Goal: Transaction & Acquisition: Purchase product/service

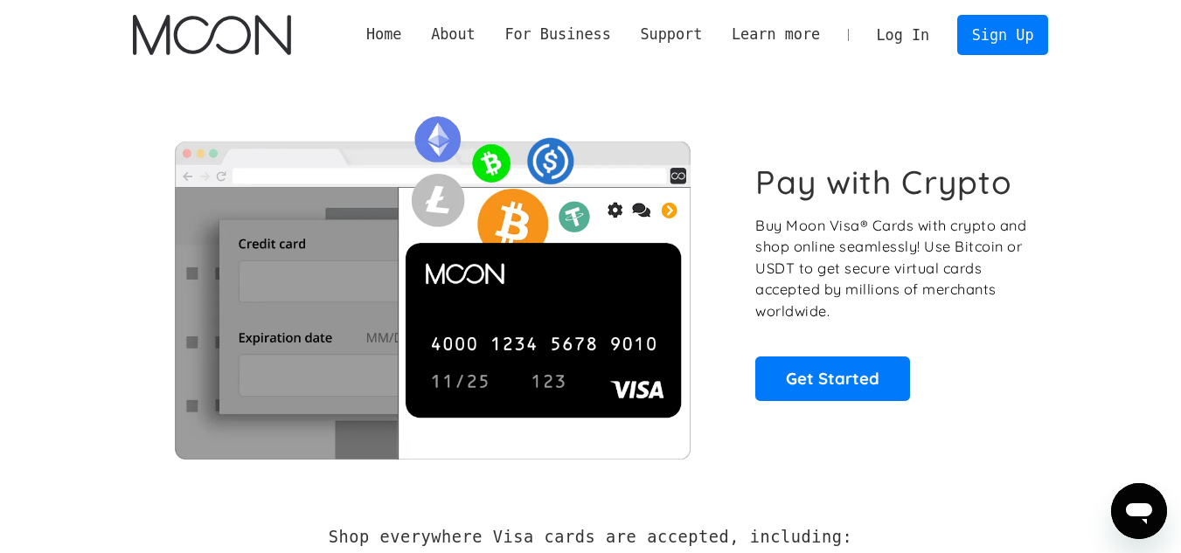
click at [915, 33] on link "Log In" at bounding box center [903, 35] width 82 height 38
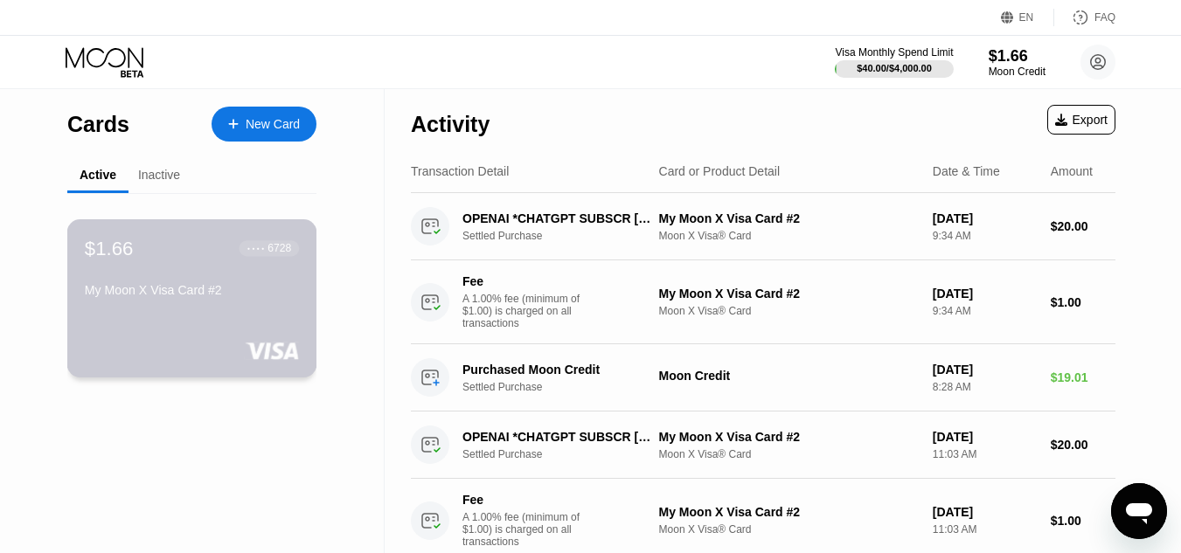
click at [116, 344] on div "$1.66 ● ● ● ● 6728 My Moon X Visa Card #2" at bounding box center [192, 298] width 250 height 158
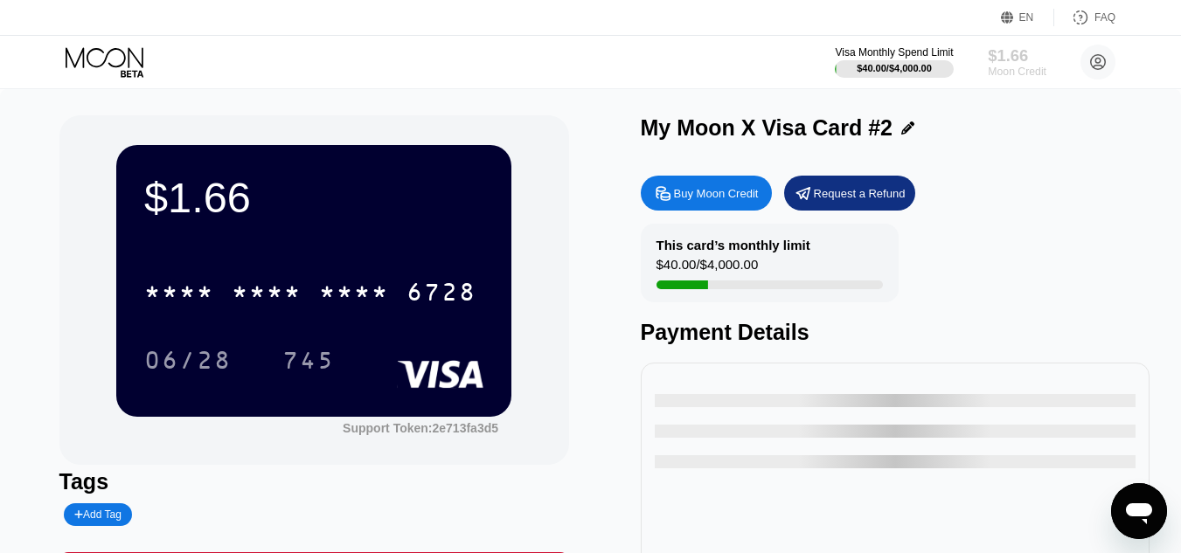
click at [1003, 57] on div "$1.66" at bounding box center [1017, 55] width 59 height 18
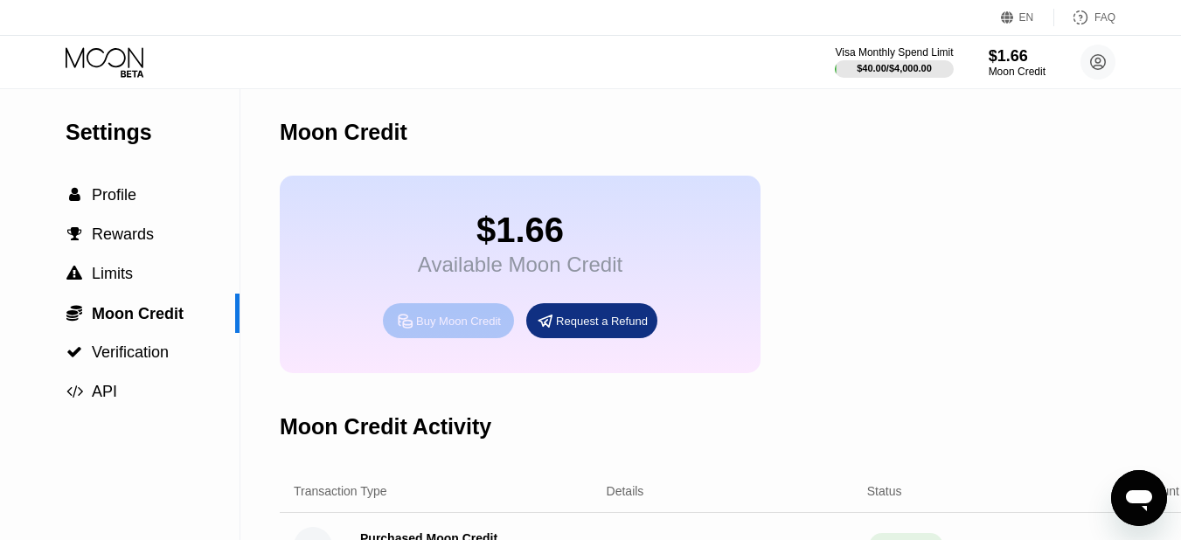
click at [472, 338] on div "Buy Moon Credit" at bounding box center [448, 320] width 131 height 35
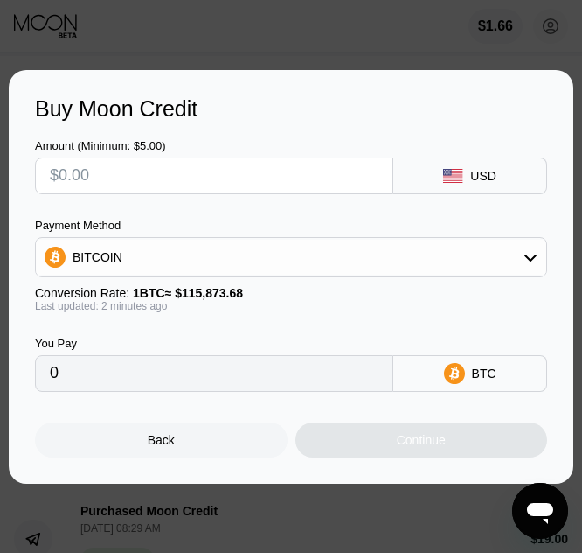
click at [255, 157] on div at bounding box center [214, 175] width 358 height 37
click at [284, 158] on input "text" at bounding box center [214, 175] width 329 height 35
type input "$1"
type input "0.00000864"
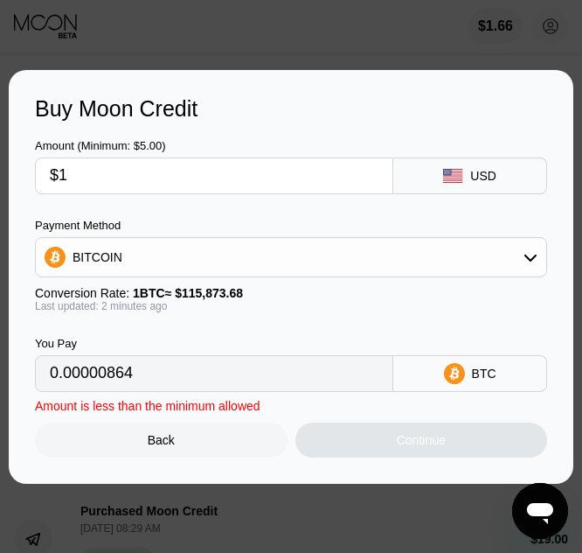
type input "$10"
type input "0.00008631"
type input "$100"
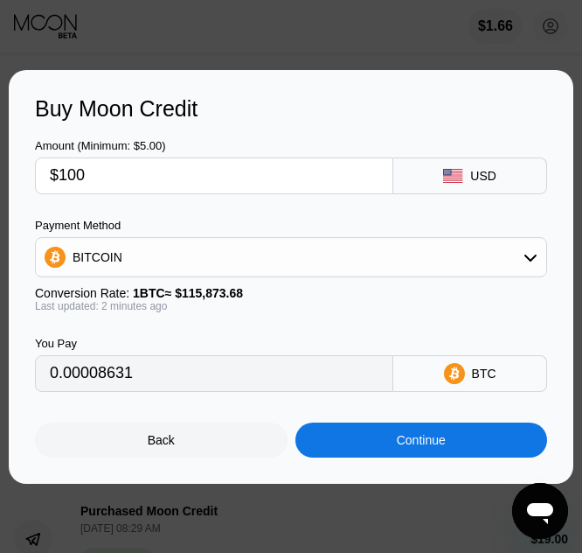
type input "0.00086301"
type input "$100"
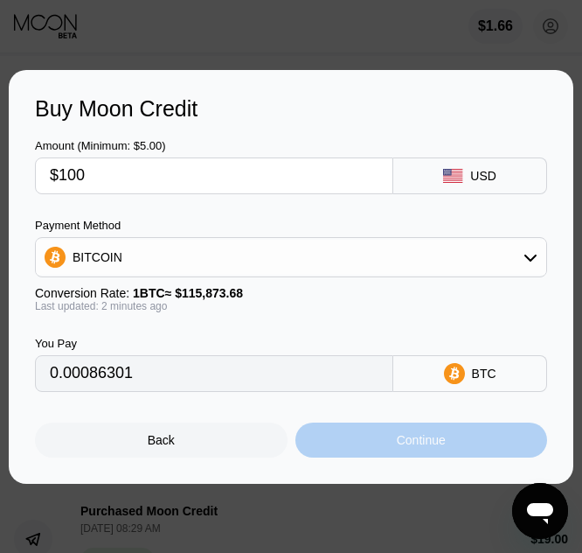
click at [448, 445] on div "Continue" at bounding box center [422, 439] width 253 height 35
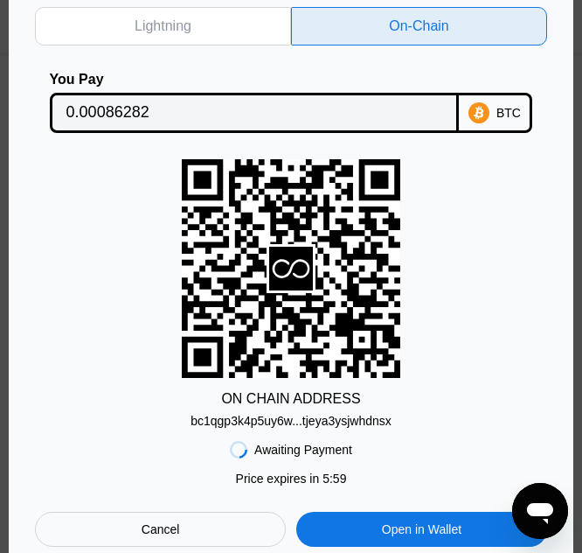
click at [343, 421] on div "bc1qgp3k4p5uy6w...tjeya3ysjwhdnsx" at bounding box center [291, 421] width 201 height 14
click at [361, 97] on input "0.00086282" at bounding box center [254, 112] width 377 height 35
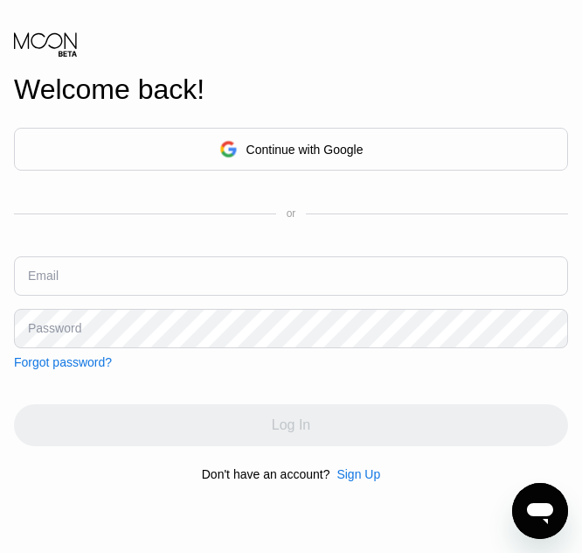
type input "[EMAIL_ADDRESS][DOMAIN_NAME]"
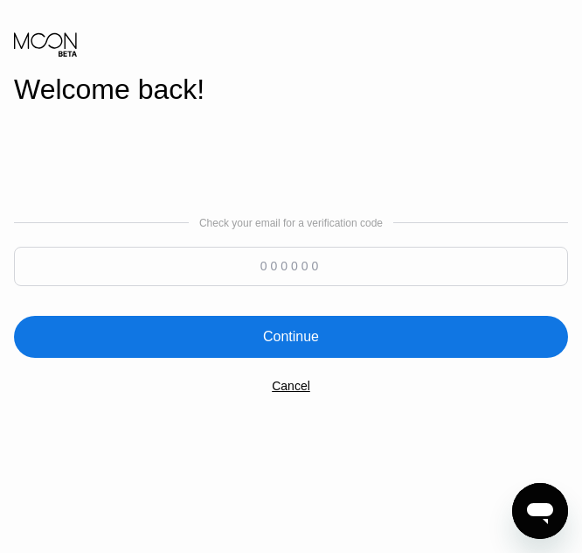
click at [328, 280] on input at bounding box center [291, 266] width 554 height 39
paste input "155759"
type input "155759"
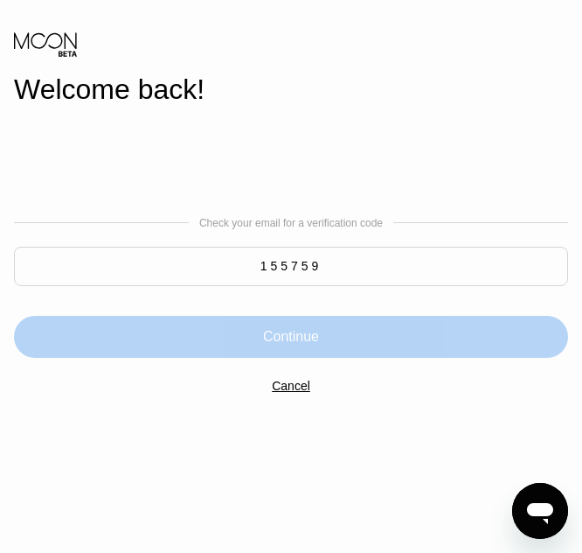
click at [324, 318] on div "Continue" at bounding box center [291, 337] width 554 height 42
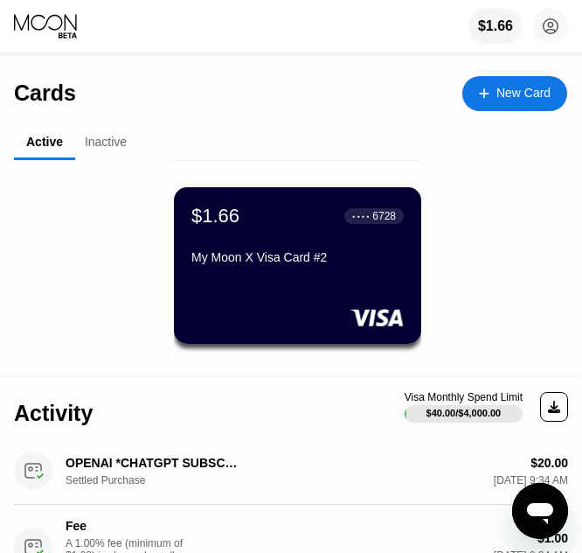
click at [497, 191] on div "$1.66 ● ● ● ● 6728 My Moon X Visa Card #2" at bounding box center [297, 273] width 567 height 192
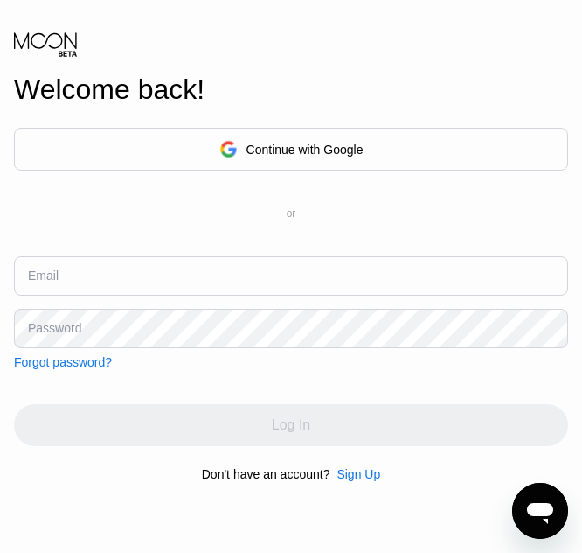
type input "[EMAIL_ADDRESS][DOMAIN_NAME]"
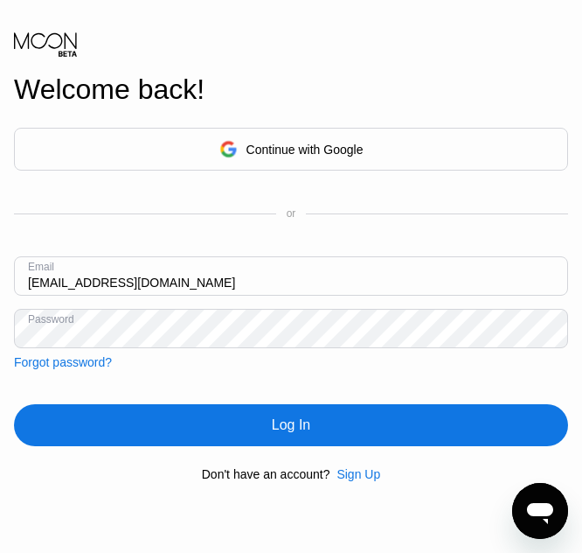
click at [327, 269] on input "[EMAIL_ADDRESS][DOMAIN_NAME]" at bounding box center [291, 275] width 554 height 39
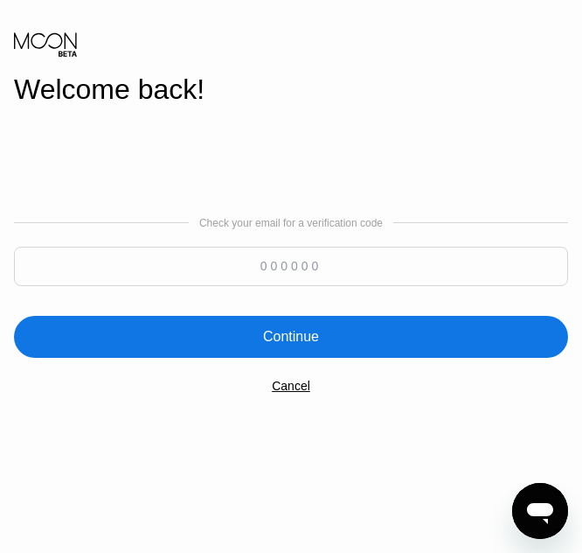
click at [327, 269] on input at bounding box center [291, 266] width 554 height 39
paste input "692399"
type input "692399"
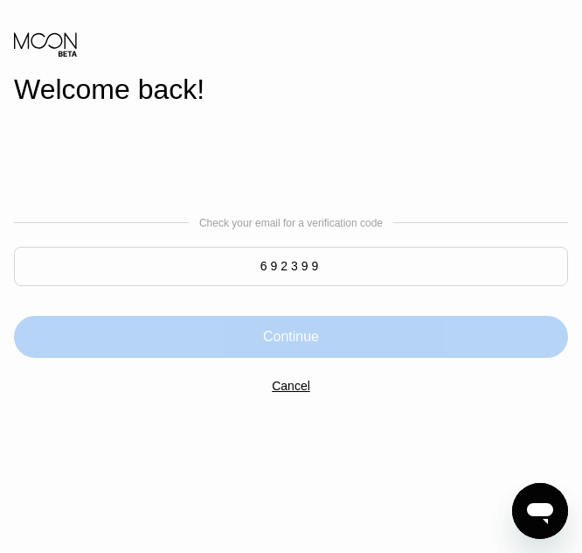
click at [184, 339] on div "Continue" at bounding box center [291, 337] width 554 height 42
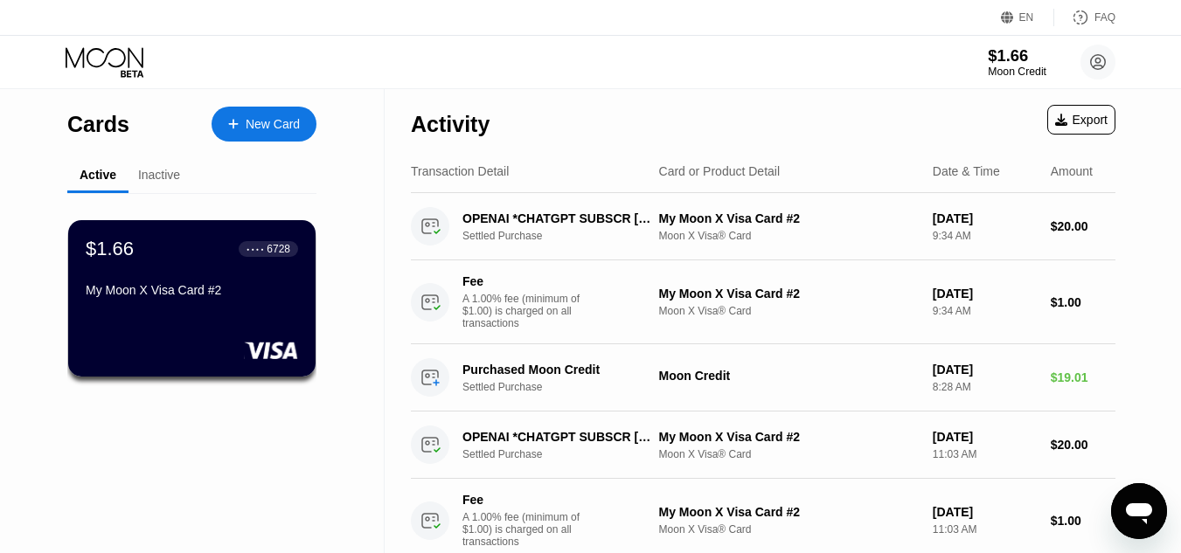
click at [581, 75] on div "Moon Credit" at bounding box center [1017, 72] width 59 height 12
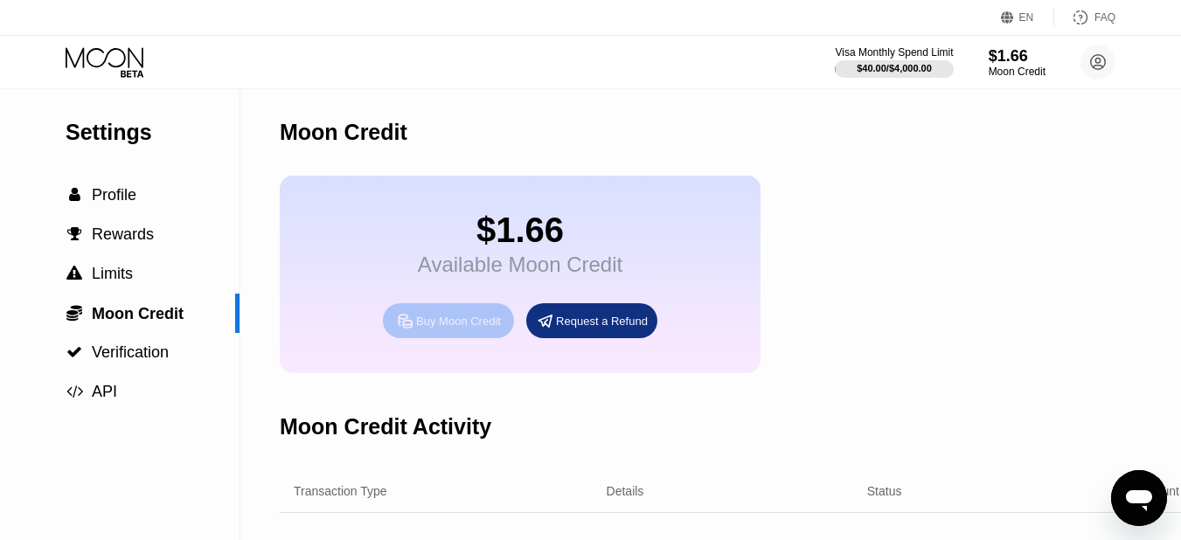
click at [477, 329] on div "Buy Moon Credit" at bounding box center [458, 321] width 85 height 15
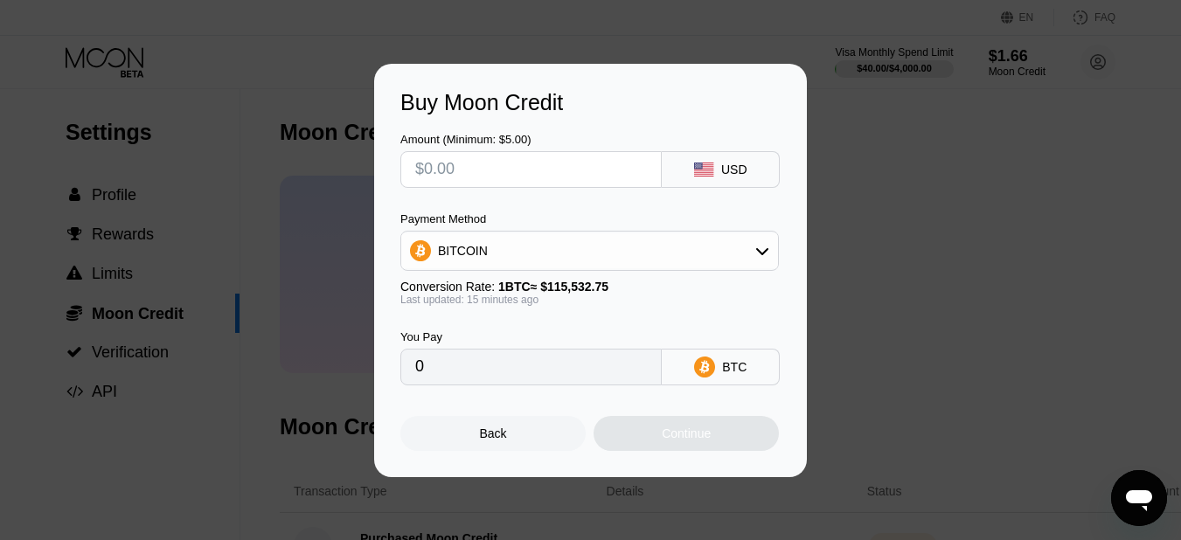
click at [555, 161] on input "text" at bounding box center [531, 169] width 232 height 35
click at [524, 441] on div "Back" at bounding box center [492, 433] width 185 height 35
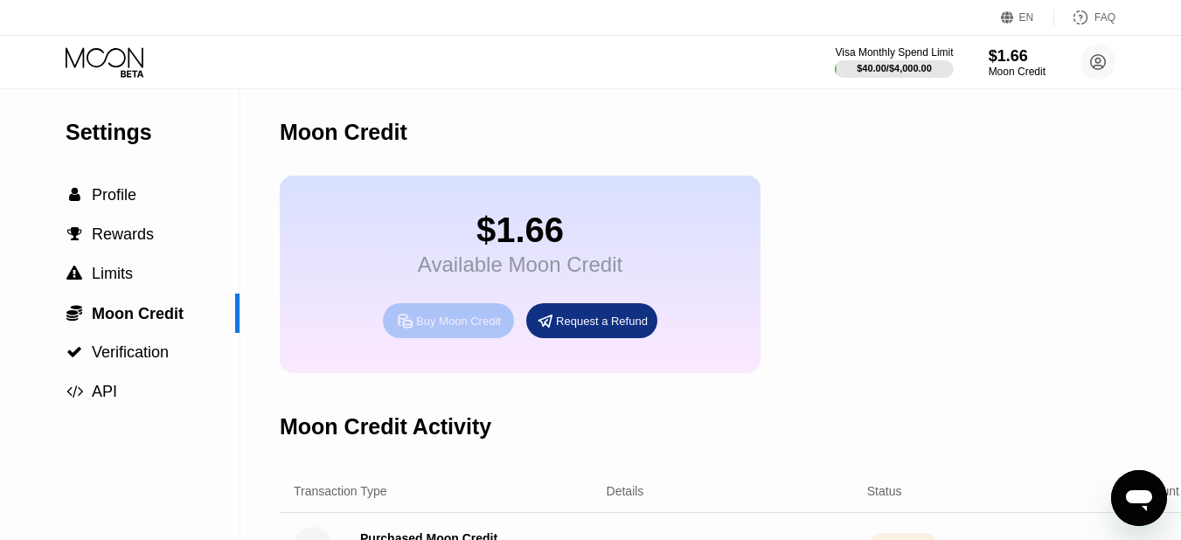
click at [408, 338] on div "Buy Moon Credit" at bounding box center [448, 320] width 131 height 35
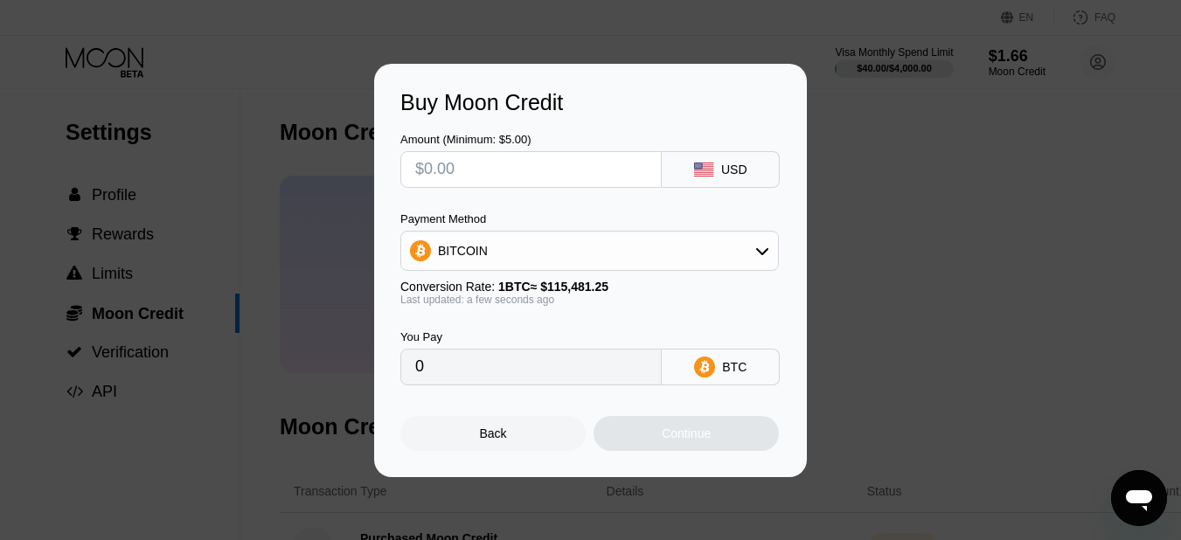
click at [469, 164] on input "text" at bounding box center [531, 169] width 232 height 35
type input "$1"
type input "0.00000866"
type input "$10"
type input "0.00008660"
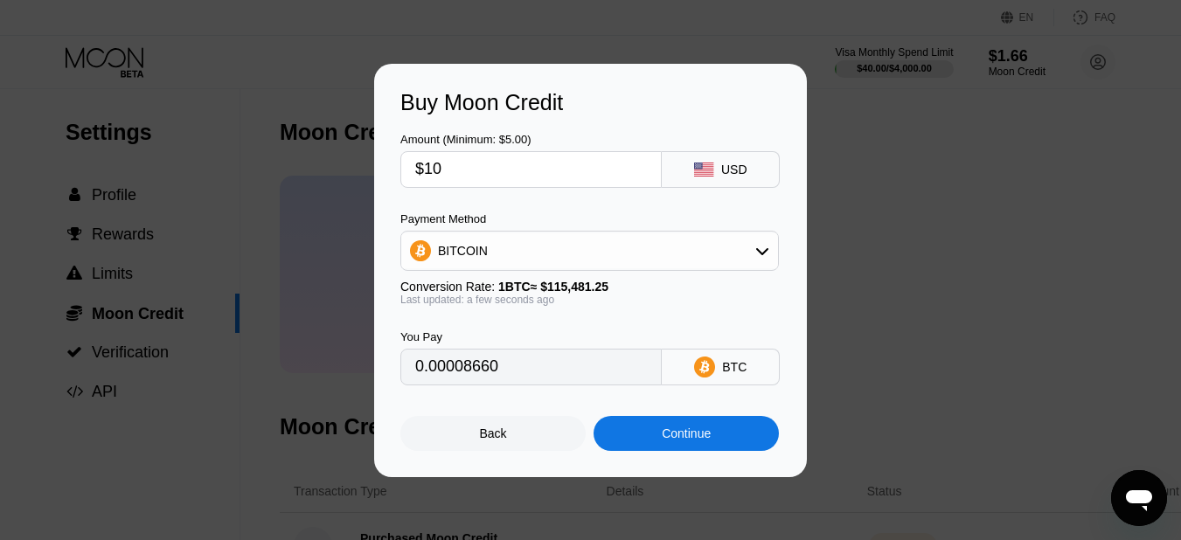
type input "$100"
type input "0.00086595"
type input "$100"
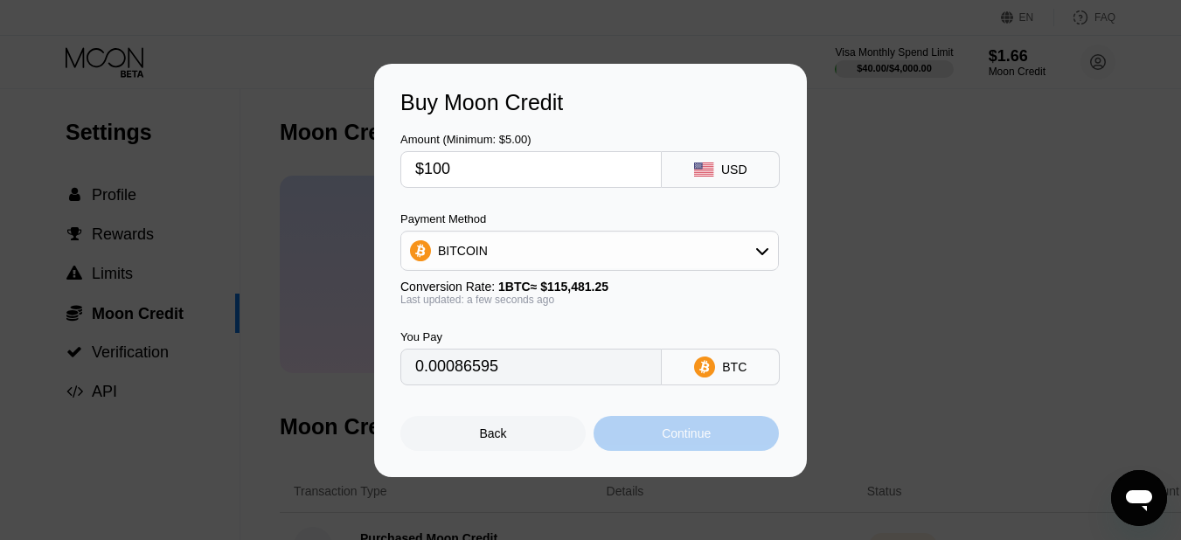
click at [581, 429] on div "Continue" at bounding box center [686, 433] width 185 height 35
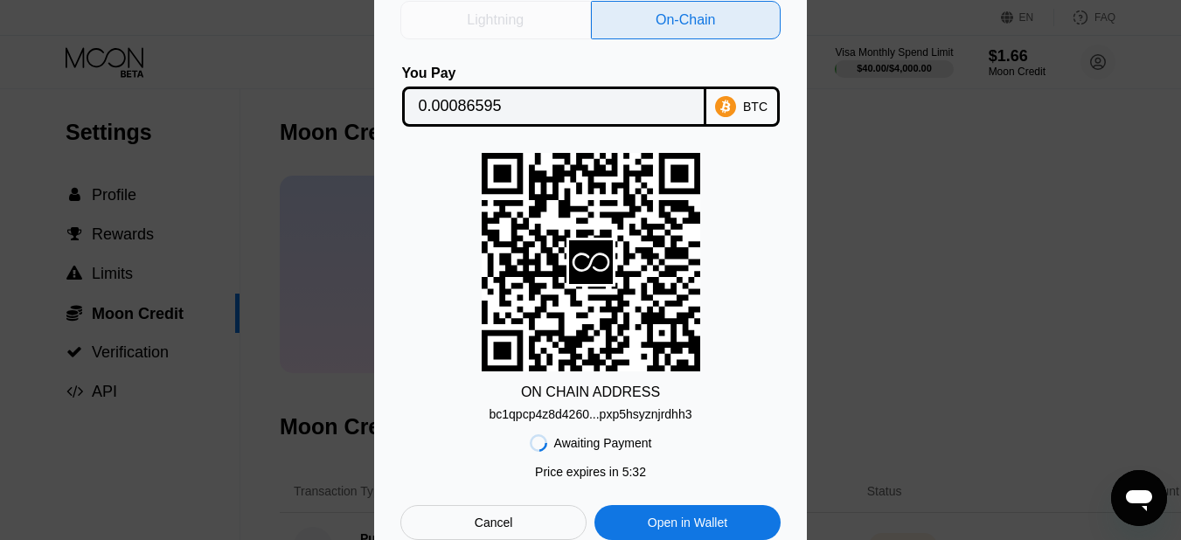
click at [564, 13] on div "Lightning" at bounding box center [495, 20] width 191 height 38
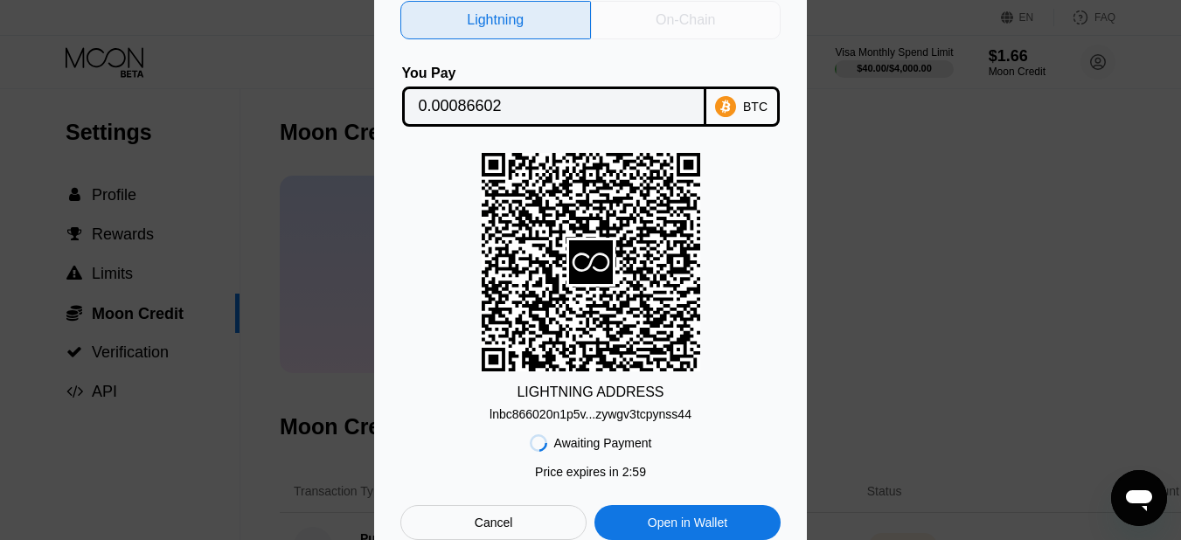
click at [581, 23] on div "On-Chain" at bounding box center [685, 19] width 59 height 17
type input "0.00086595"
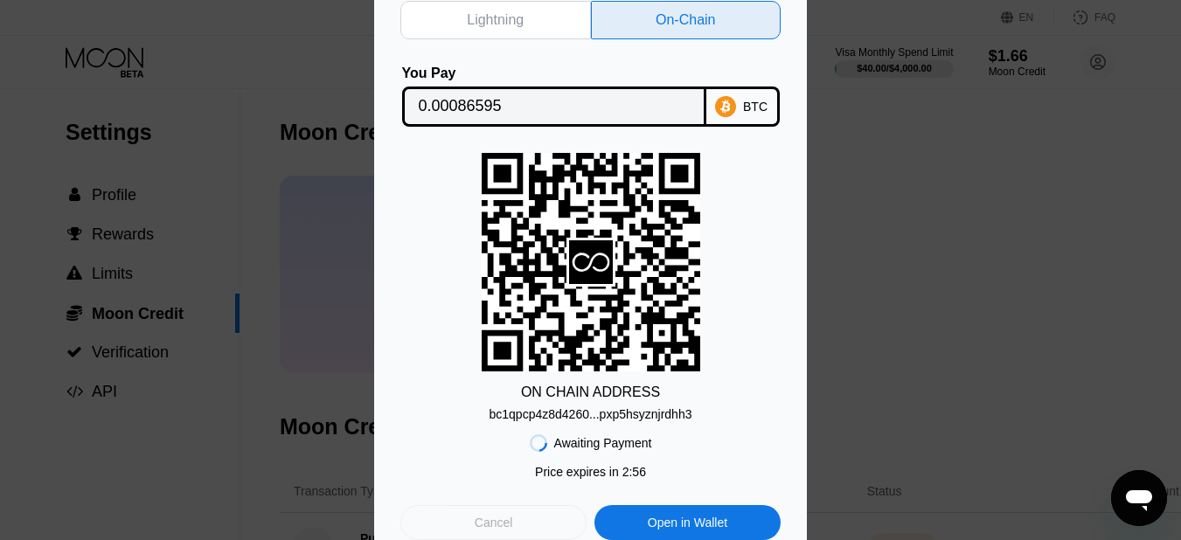
click at [471, 525] on div "Cancel" at bounding box center [493, 522] width 186 height 35
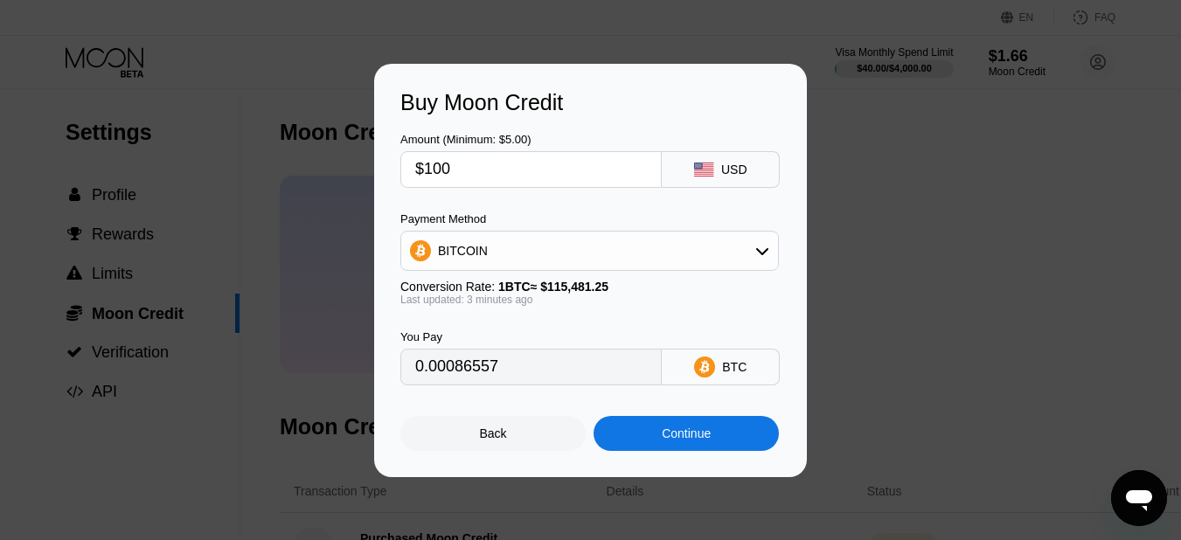
type input "0.00086557"
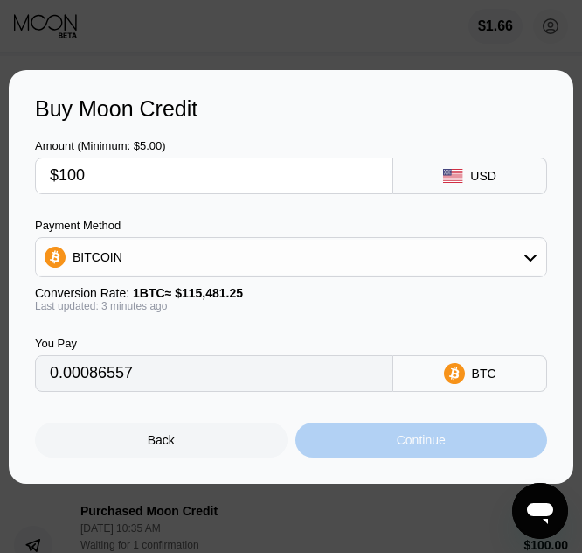
click at [431, 447] on div "Continue" at bounding box center [421, 440] width 49 height 14
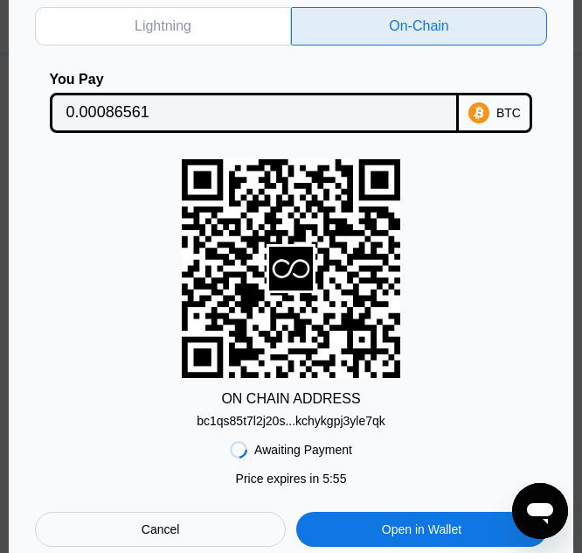
click at [283, 422] on div "bc1qs85t7l2j20s...kchykgpj3yle7qk" at bounding box center [291, 421] width 189 height 14
click at [347, 112] on input "0.00086561" at bounding box center [254, 112] width 377 height 35
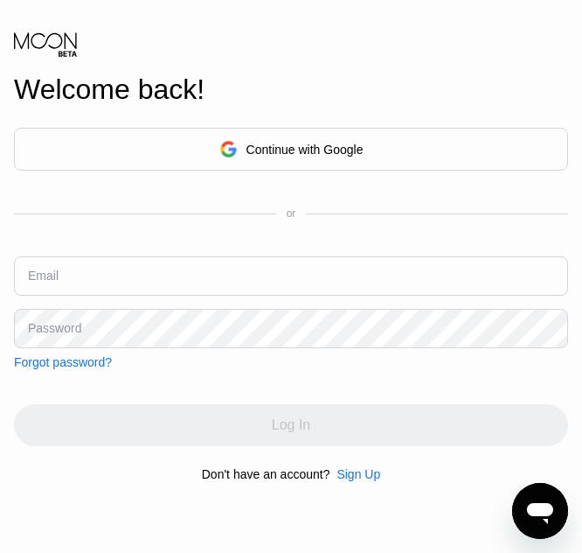
type input "[EMAIL_ADDRESS][DOMAIN_NAME]"
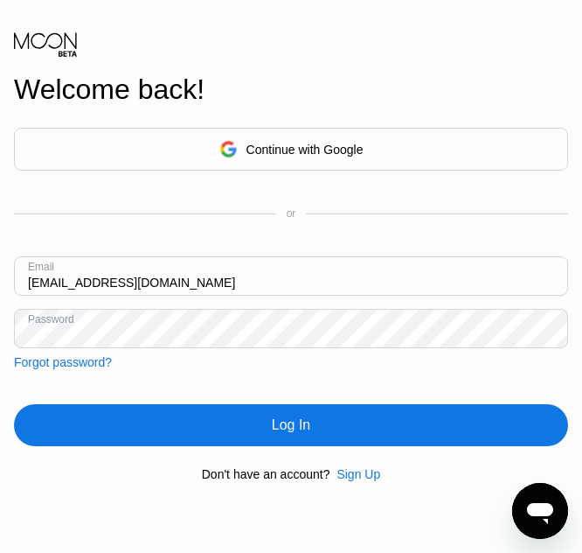
click at [492, 288] on input "[EMAIL_ADDRESS][DOMAIN_NAME]" at bounding box center [291, 275] width 554 height 39
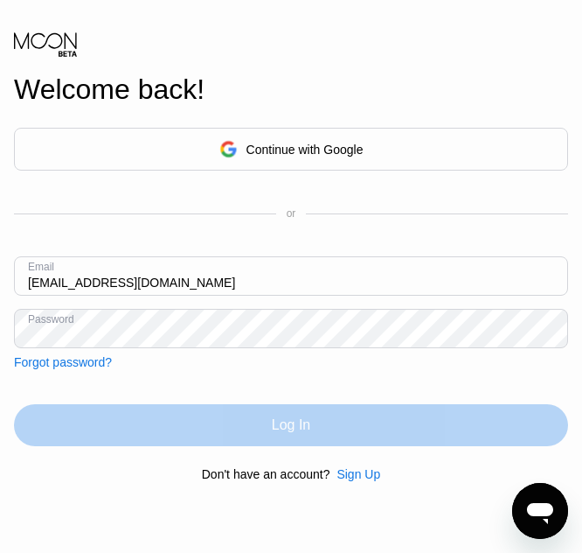
click at [219, 431] on div "Log In" at bounding box center [291, 425] width 554 height 42
click at [264, 427] on div "Log In" at bounding box center [291, 425] width 554 height 42
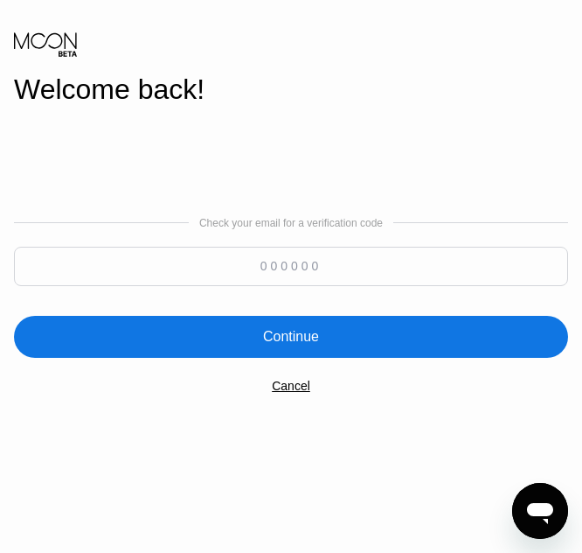
click at [351, 267] on input at bounding box center [291, 266] width 554 height 39
paste input "566178"
type input "566178"
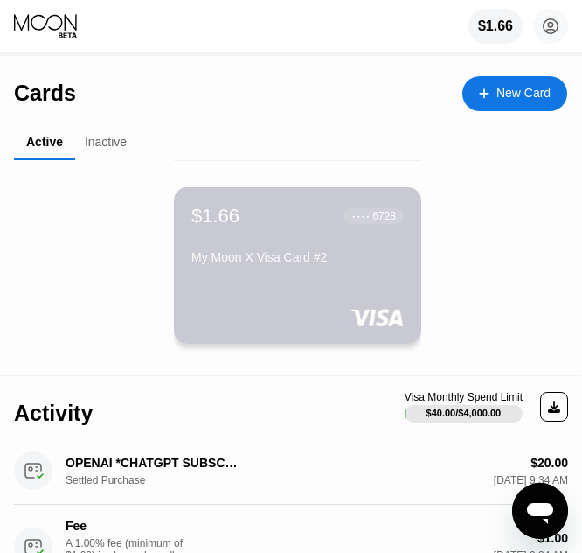
click at [269, 224] on div "$1.66 ● ● ● ● 6728" at bounding box center [297, 216] width 212 height 23
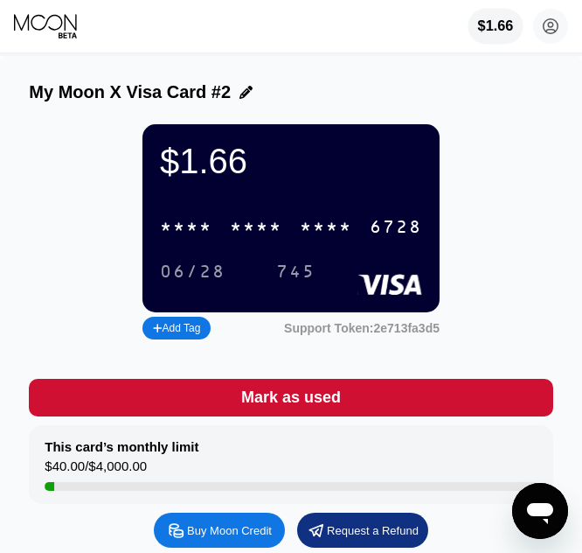
click at [495, 27] on div "$1.66" at bounding box center [496, 26] width 36 height 16
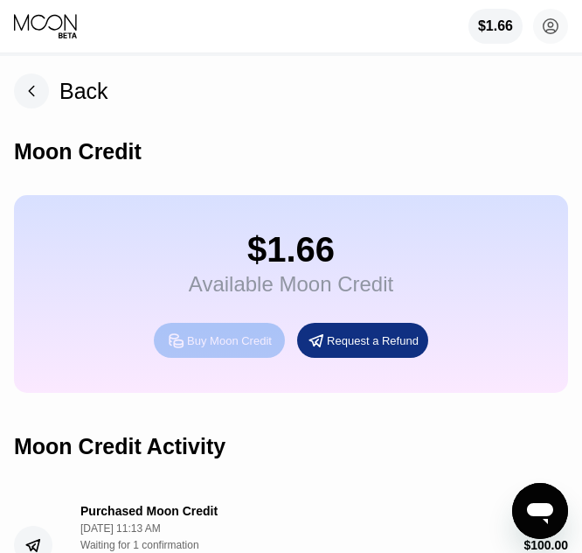
click at [226, 348] on div "Buy Moon Credit" at bounding box center [229, 340] width 85 height 15
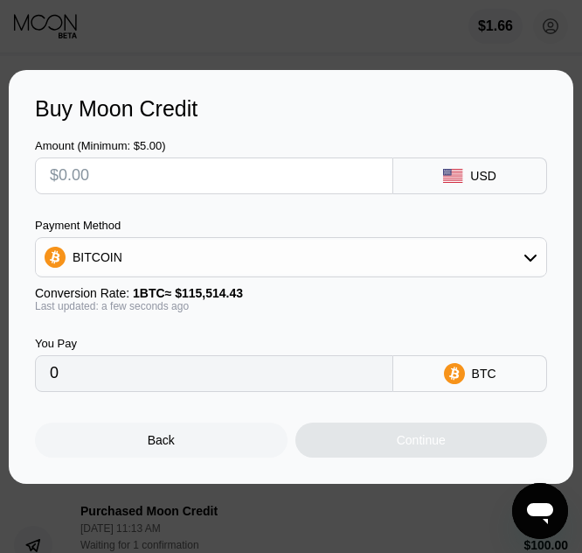
click at [310, 182] on input "text" at bounding box center [214, 175] width 329 height 35
type input "$1"
type input "0.00000866"
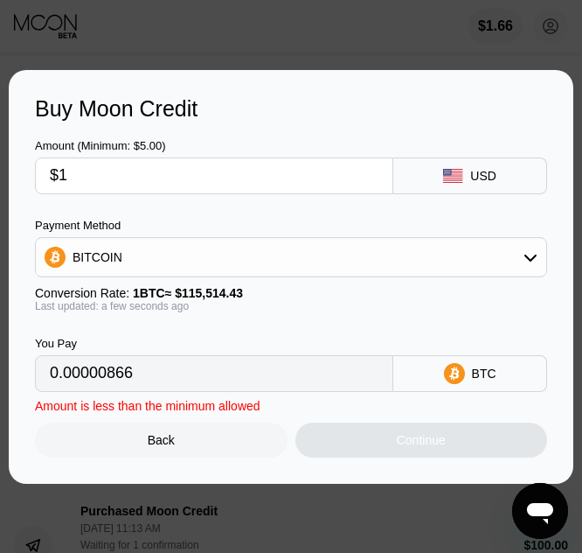
type input "$10"
type input "0.00008657"
type input "$100"
type input "0.00086570"
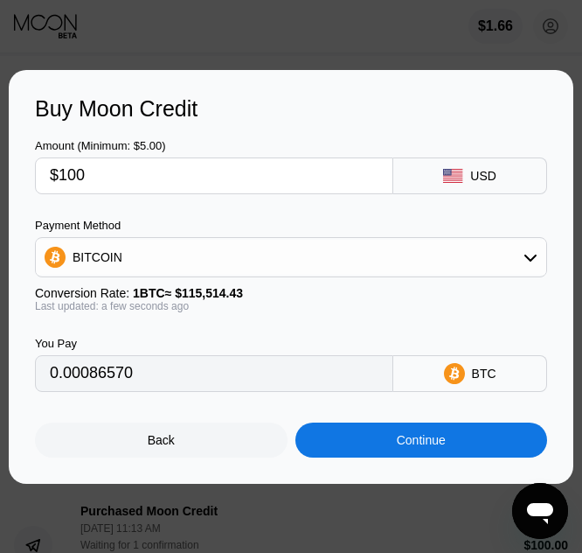
type input "$100"
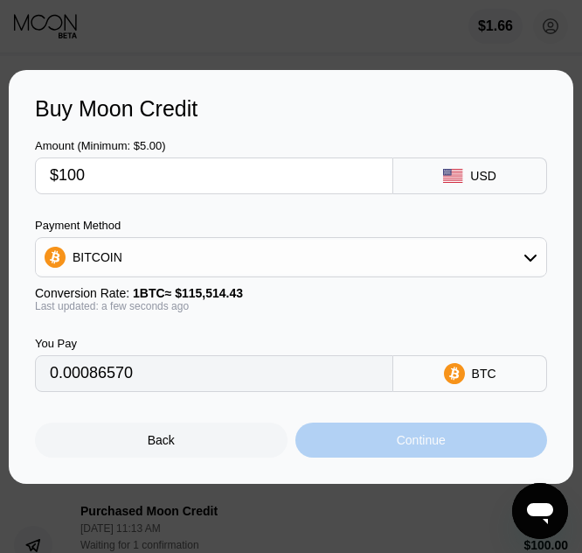
click at [444, 447] on div "Continue" at bounding box center [421, 440] width 49 height 14
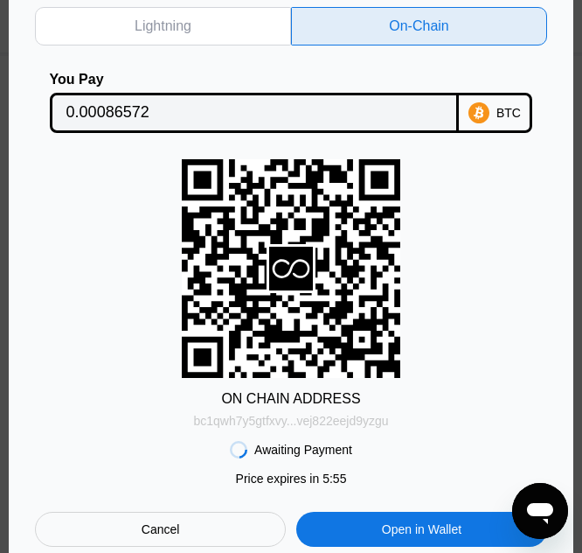
click at [377, 422] on div "bc1qwh7y5gtfxvy...vej822eejd9yzgu" at bounding box center [290, 421] width 195 height 14
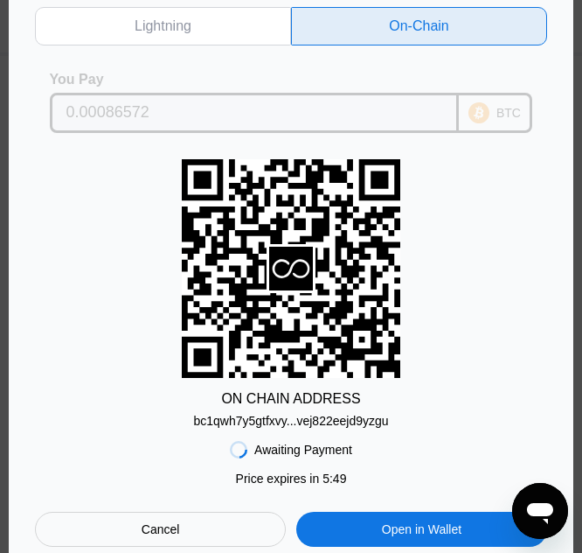
click at [341, 104] on input "0.00086572" at bounding box center [254, 112] width 377 height 35
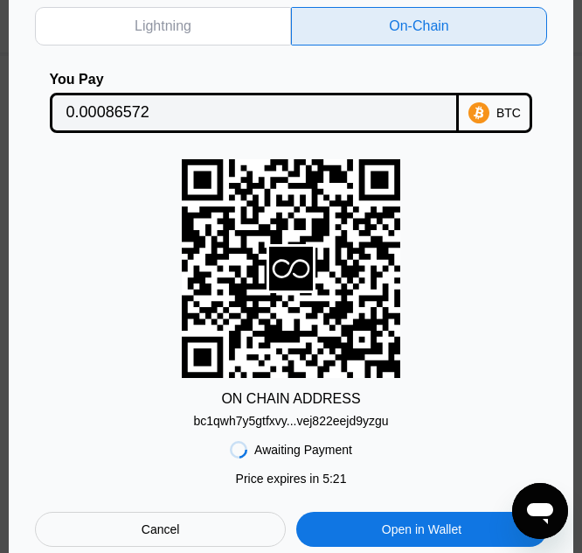
click at [219, 524] on div "Cancel" at bounding box center [160, 528] width 251 height 35
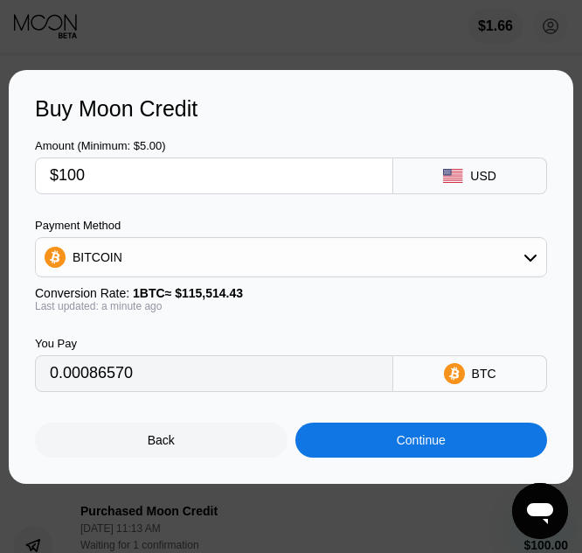
drag, startPoint x: 338, startPoint y: 422, endPoint x: 395, endPoint y: 478, distance: 79.8
click at [395, 478] on div "Buy Moon Credit Amount (Minimum: $5.00) $100 USD Payment Method BITCOIN Convers…" at bounding box center [291, 277] width 565 height 414
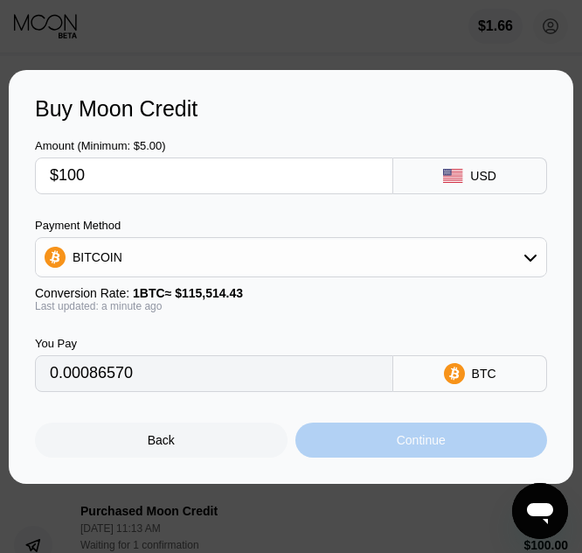
click at [464, 445] on div "Continue" at bounding box center [422, 439] width 253 height 35
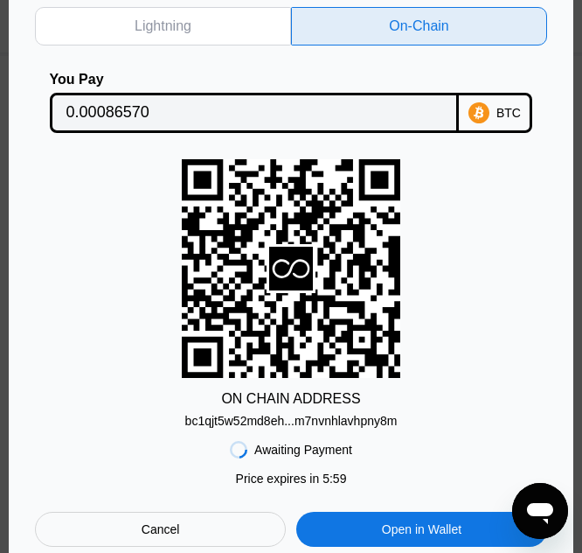
click at [261, 430] on div "Awaiting Payment Price expires in 5 : 59 Cancel Open in Wallet" at bounding box center [291, 487] width 512 height 119
click at [272, 422] on div "bc1qjt5w52md8eh...m7nvnhlavhpny8m" at bounding box center [291, 421] width 212 height 14
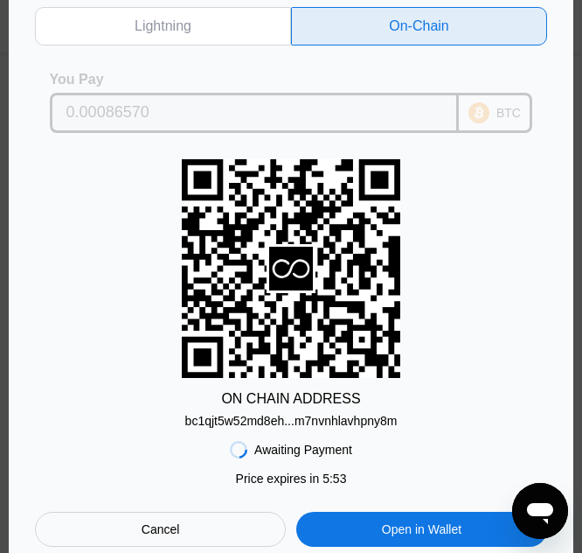
click at [270, 96] on input "0.00086570" at bounding box center [254, 112] width 377 height 35
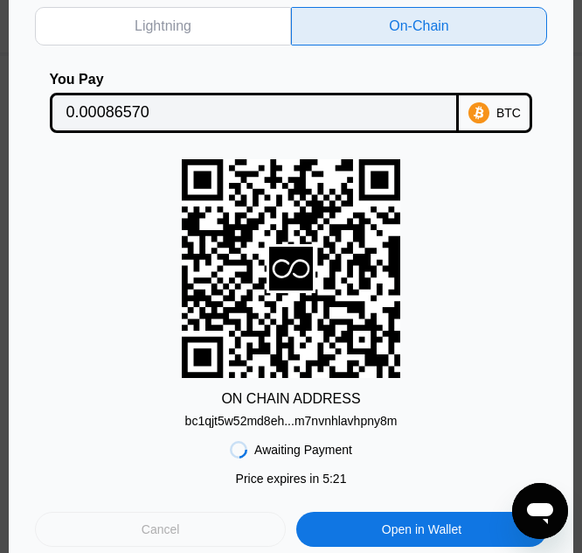
click at [231, 523] on div "Cancel" at bounding box center [160, 528] width 251 height 35
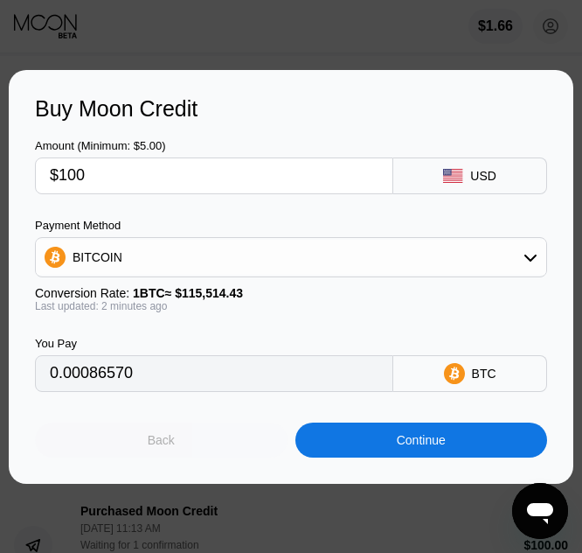
click at [207, 457] on div "Back" at bounding box center [161, 439] width 253 height 35
